Goal: Task Accomplishment & Management: Manage account settings

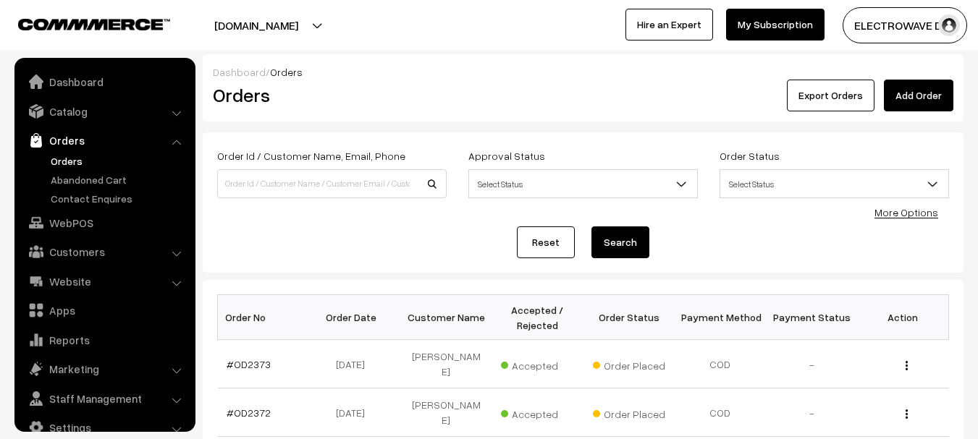
scroll to position [23, 0]
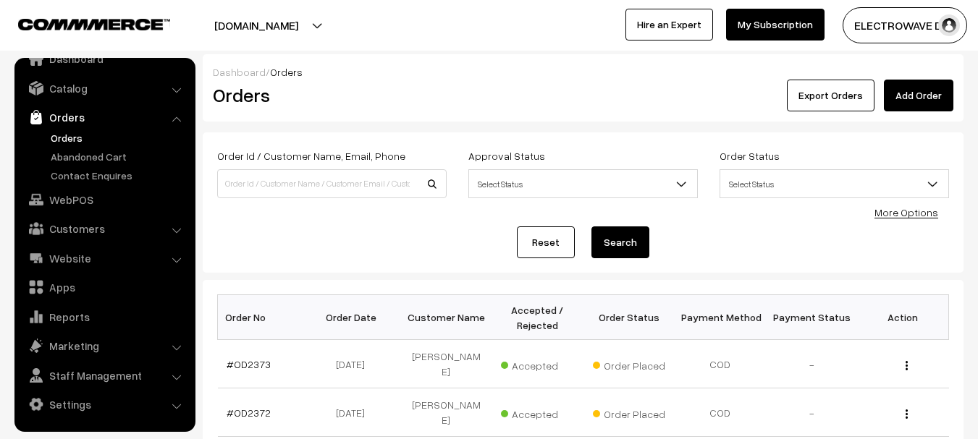
click at [67, 132] on link "Orders" at bounding box center [118, 137] width 143 height 15
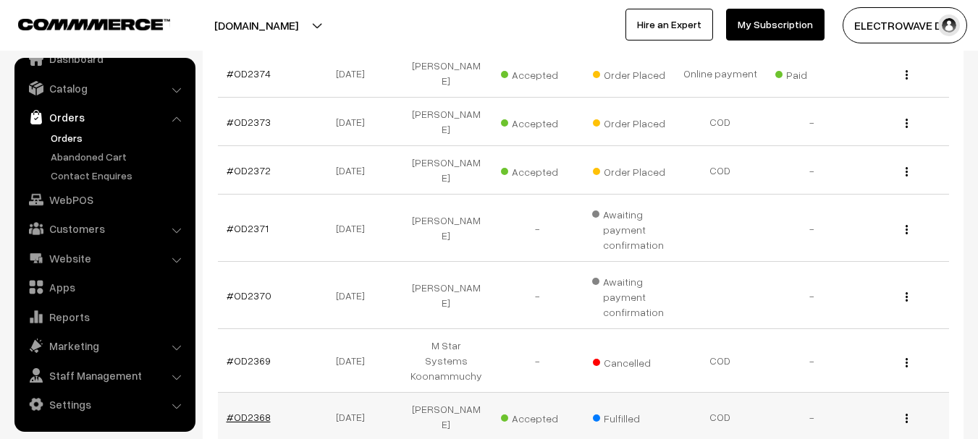
scroll to position [185, 0]
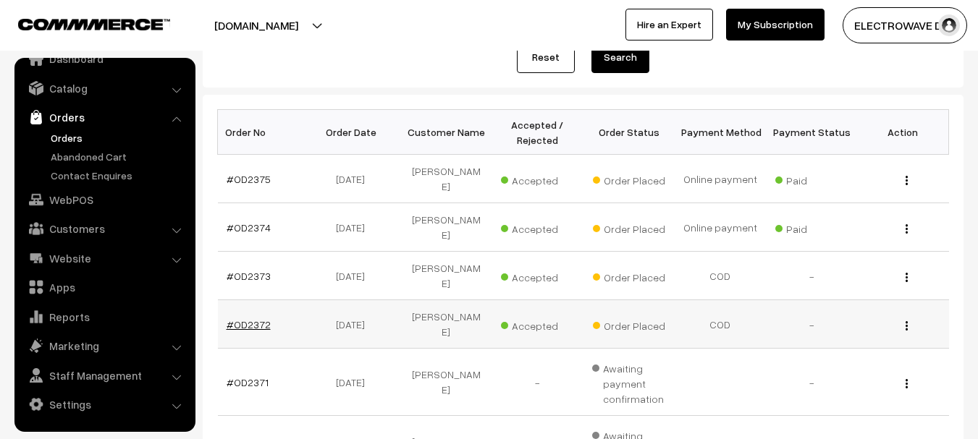
click at [250, 318] on link "#OD2372" at bounding box center [248, 324] width 44 height 12
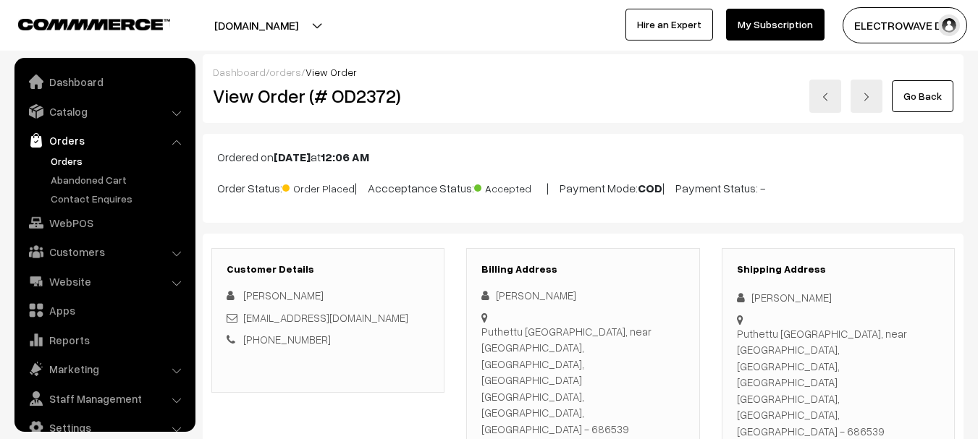
scroll to position [23, 0]
